Goal: Transaction & Acquisition: Purchase product/service

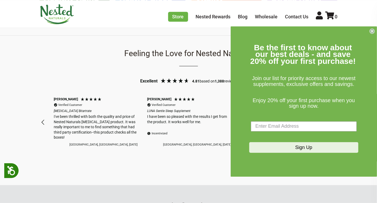
scroll to position [0, 187]
click at [372, 30] on circle "Close dialog" at bounding box center [372, 30] width 5 height 5
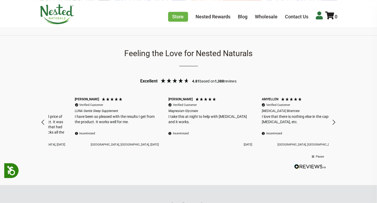
scroll to position [0, 280]
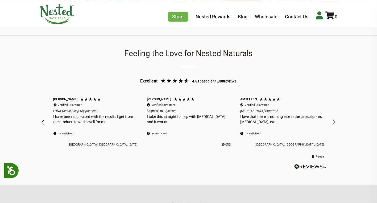
click at [319, 17] on icon at bounding box center [319, 15] width 7 height 8
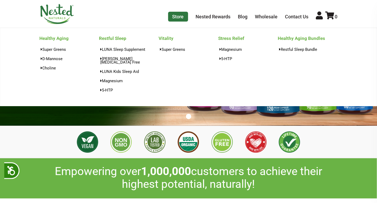
scroll to position [0, 561]
click at [127, 50] on link "LUNA Sleep Supplement" at bounding box center [129, 49] width 60 height 8
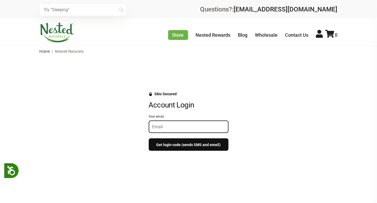
click at [157, 126] on input "Your email" at bounding box center [188, 126] width 72 height 5
type input "[EMAIL_ADDRESS][DOMAIN_NAME]"
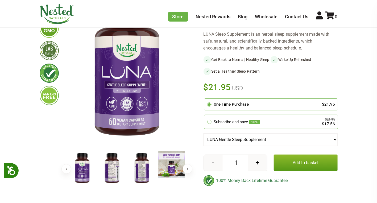
scroll to position [80, 0]
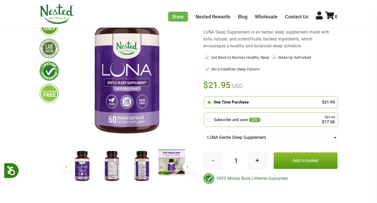
click at [258, 166] on button "+" at bounding box center [257, 161] width 19 height 16
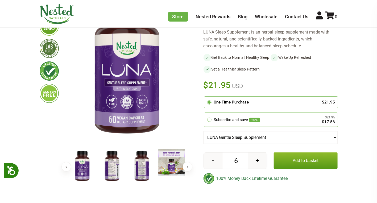
click at [258, 166] on button "+" at bounding box center [257, 161] width 19 height 16
type input "10"
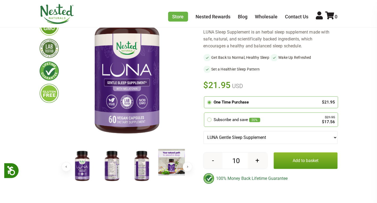
click at [300, 163] on button "Add to basket" at bounding box center [306, 160] width 64 height 16
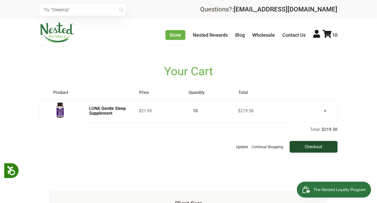
click at [314, 146] on input "Checkout" at bounding box center [314, 147] width 48 height 12
